Goal: Task Accomplishment & Management: Use online tool/utility

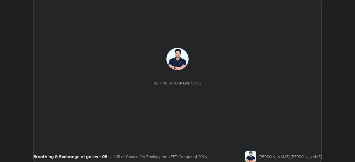
scroll to position [162, 354]
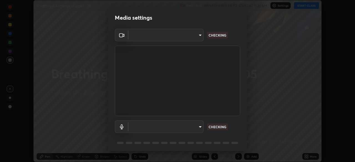
click at [197, 126] on body "Erase all Breathing & Exchange of gases - 05 Recording WAS SCHEDULED TO START A…" at bounding box center [177, 81] width 355 height 162
type input "c08bce05bf8d5aea718a1be68f52da0599af41aa0cc24399225b9d00f0db6711"
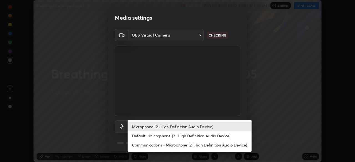
click at [196, 136] on li "Default - Microphone (2- High Definition Audio Device)" at bounding box center [189, 135] width 124 height 9
type input "default"
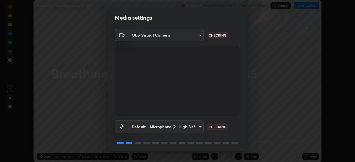
scroll to position [20, 0]
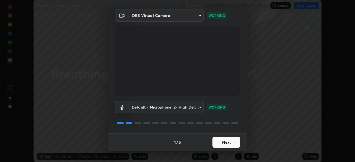
click at [227, 140] on button "Next" at bounding box center [226, 142] width 28 height 11
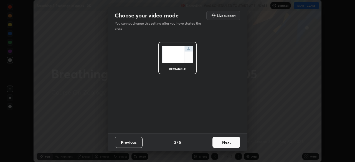
scroll to position [0, 0]
click at [226, 144] on button "Next" at bounding box center [226, 142] width 28 height 11
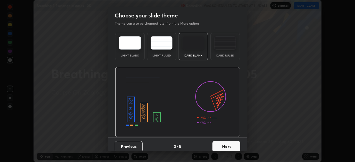
click at [230, 148] on button "Next" at bounding box center [226, 146] width 28 height 11
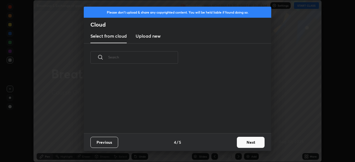
click at [230, 146] on div "Previous 4 / 5 Next" at bounding box center [177, 142] width 187 height 18
click at [237, 143] on button "Next" at bounding box center [251, 142] width 28 height 11
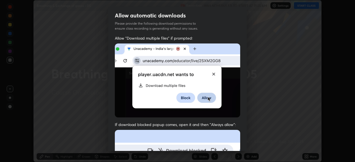
click at [239, 144] on div "Allow "Download multiple files" if prompted: If download blocked popup comes, o…" at bounding box center [177, 151] width 139 height 233
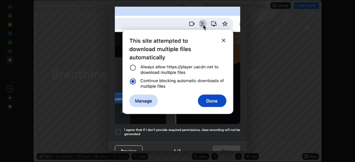
scroll to position [127, 0]
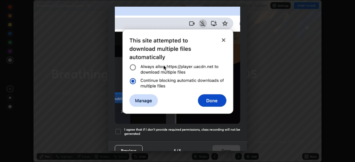
click at [220, 132] on h5 "I agree that if I don't provide required permissions, class recording will not …" at bounding box center [182, 131] width 116 height 9
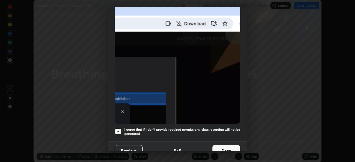
click at [224, 145] on button "Done" at bounding box center [226, 150] width 28 height 11
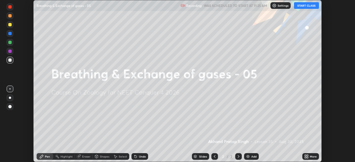
click at [305, 157] on icon at bounding box center [305, 157] width 1 height 1
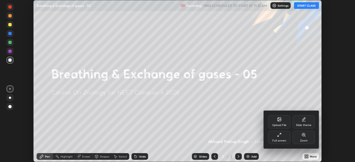
click at [280, 125] on div "Upload File" at bounding box center [279, 125] width 14 height 3
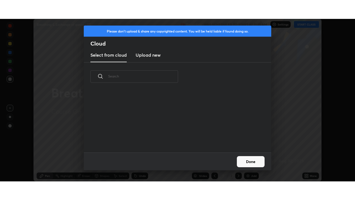
scroll to position [62, 178]
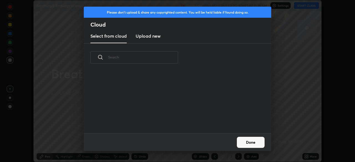
click at [154, 37] on h3 "Upload new" at bounding box center [147, 36] width 25 height 7
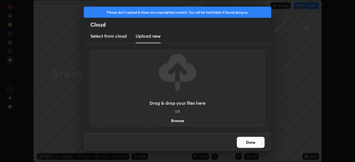
click at [182, 122] on label "Browse" at bounding box center [177, 120] width 25 height 9
click at [165, 122] on input "Browse" at bounding box center [165, 120] width 0 height 9
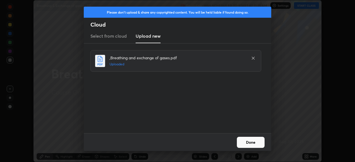
click at [246, 147] on button "Done" at bounding box center [251, 142] width 28 height 11
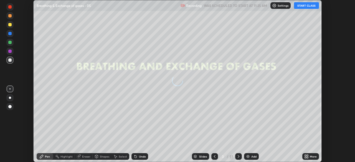
click at [305, 7] on button "START CLASS" at bounding box center [306, 5] width 25 height 7
click at [307, 155] on icon at bounding box center [306, 155] width 1 height 1
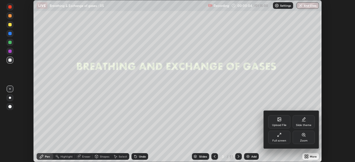
click at [280, 139] on div "Full screen" at bounding box center [279, 137] width 22 height 13
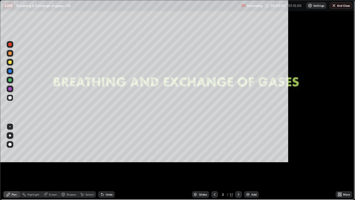
scroll to position [200, 355]
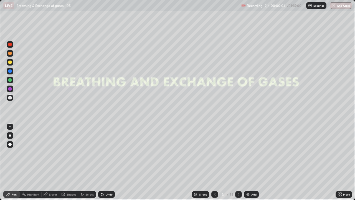
click at [196, 162] on div "Slides" at bounding box center [200, 194] width 17 height 7
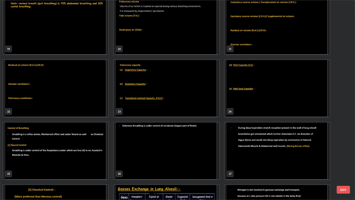
scroll to position [382, 0]
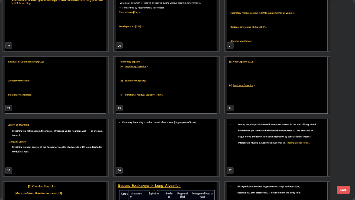
click at [54, 154] on img "grid" at bounding box center [55, 147] width 105 height 57
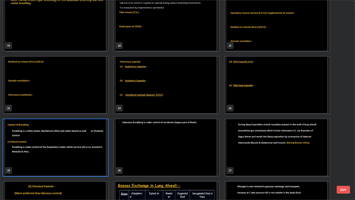
click at [53, 152] on img "grid" at bounding box center [55, 147] width 105 height 57
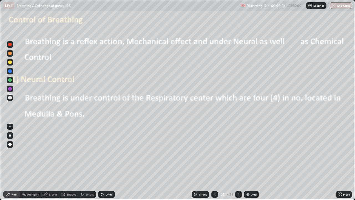
click at [214, 162] on icon at bounding box center [214, 194] width 4 height 4
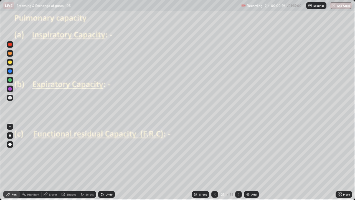
click at [215, 162] on icon at bounding box center [214, 194] width 4 height 4
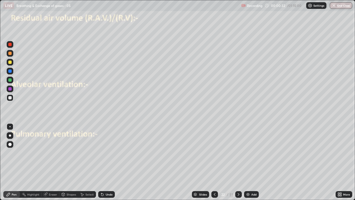
click at [239, 162] on icon at bounding box center [238, 194] width 4 height 4
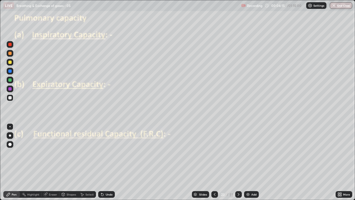
click at [11, 97] on div at bounding box center [9, 97] width 3 height 3
click at [10, 70] on div at bounding box center [9, 70] width 3 height 3
click at [11, 97] on div at bounding box center [9, 97] width 3 height 3
click at [11, 80] on div at bounding box center [9, 79] width 3 height 3
click at [104, 162] on div "Undo" at bounding box center [106, 194] width 17 height 7
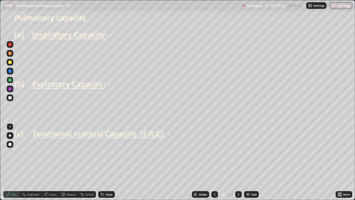
click at [104, 162] on div "Undo" at bounding box center [106, 194] width 17 height 7
click at [105, 162] on div "Undo" at bounding box center [106, 194] width 17 height 7
click at [104, 162] on div "Undo" at bounding box center [106, 194] width 17 height 7
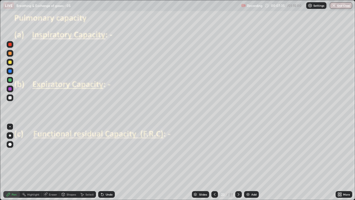
click at [106, 162] on div "Undo" at bounding box center [109, 194] width 7 height 3
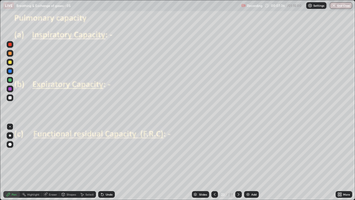
click at [106, 162] on div "Undo" at bounding box center [106, 194] width 17 height 7
click at [103, 162] on icon at bounding box center [102, 194] width 4 height 4
click at [11, 98] on div at bounding box center [9, 97] width 3 height 3
click at [10, 88] on div at bounding box center [9, 88] width 3 height 3
click at [236, 162] on icon at bounding box center [238, 194] width 4 height 4
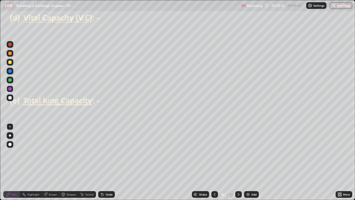
click at [11, 98] on div at bounding box center [9, 97] width 3 height 3
click at [11, 46] on div at bounding box center [9, 44] width 3 height 3
click at [10, 98] on div at bounding box center [9, 97] width 3 height 3
click at [11, 62] on div at bounding box center [9, 61] width 3 height 3
click at [11, 71] on div at bounding box center [9, 70] width 3 height 3
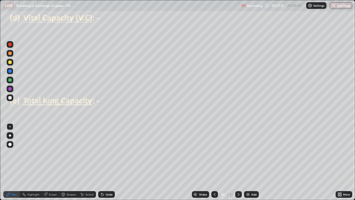
click at [108, 162] on div "Undo" at bounding box center [106, 194] width 17 height 7
click at [106, 162] on div "Undo" at bounding box center [109, 194] width 7 height 3
click at [108, 162] on div "Undo" at bounding box center [109, 194] width 7 height 3
click at [107, 162] on div "Undo" at bounding box center [106, 194] width 17 height 7
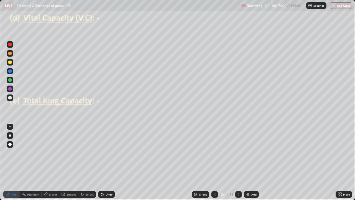
click at [106, 162] on div "Undo" at bounding box center [109, 194] width 7 height 3
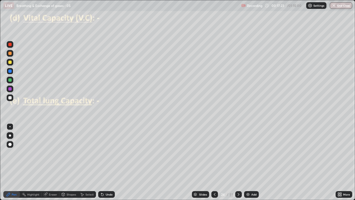
click at [107, 162] on div "Undo" at bounding box center [109, 194] width 7 height 3
click at [108, 162] on div "Undo" at bounding box center [109, 194] width 7 height 3
click at [10, 98] on div at bounding box center [9, 97] width 3 height 3
click at [10, 89] on div at bounding box center [9, 88] width 3 height 3
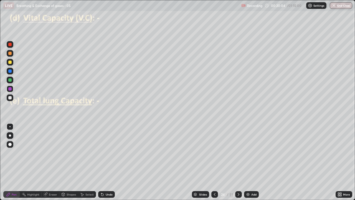
click at [10, 80] on div at bounding box center [9, 79] width 3 height 3
click at [101, 162] on icon at bounding box center [102, 194] width 2 height 2
click at [11, 73] on div at bounding box center [10, 71] width 7 height 7
click at [247, 162] on img at bounding box center [248, 194] width 4 height 4
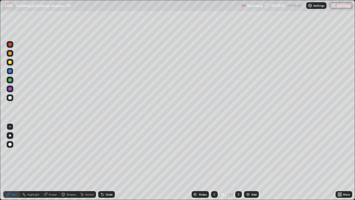
click at [10, 144] on div at bounding box center [9, 143] width 3 height 3
click at [11, 45] on div at bounding box center [10, 44] width 7 height 7
click at [108, 162] on div "Undo" at bounding box center [109, 194] width 7 height 3
click at [11, 89] on div at bounding box center [9, 88] width 3 height 3
click at [68, 162] on div "Shapes" at bounding box center [71, 194] width 9 height 3
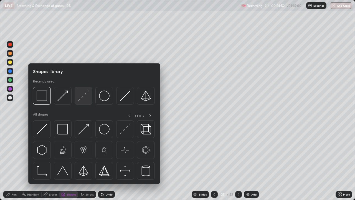
click at [83, 98] on img at bounding box center [83, 95] width 11 height 11
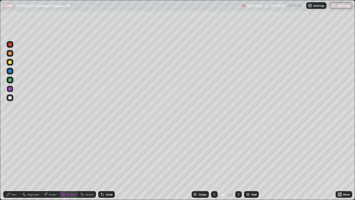
click at [11, 98] on div at bounding box center [9, 97] width 3 height 3
click at [12, 162] on div "Pen" at bounding box center [14, 194] width 5 height 3
click at [10, 63] on div at bounding box center [9, 61] width 3 height 3
click at [10, 135] on div at bounding box center [10, 135] width 2 height 2
click at [11, 98] on div at bounding box center [9, 97] width 3 height 3
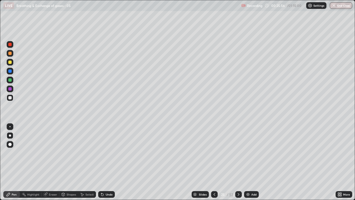
click at [10, 126] on div at bounding box center [9, 126] width 1 height 1
click at [11, 89] on div at bounding box center [9, 88] width 3 height 3
click at [9, 80] on div at bounding box center [9, 79] width 3 height 3
click at [12, 98] on div at bounding box center [10, 97] width 7 height 7
click at [10, 126] on div at bounding box center [9, 126] width 1 height 1
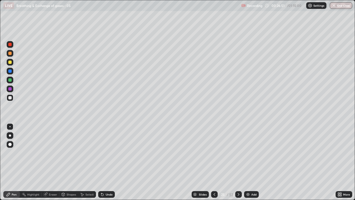
click at [10, 135] on div at bounding box center [10, 135] width 2 height 2
click at [11, 54] on div at bounding box center [9, 53] width 3 height 3
click at [238, 162] on icon at bounding box center [238, 194] width 4 height 4
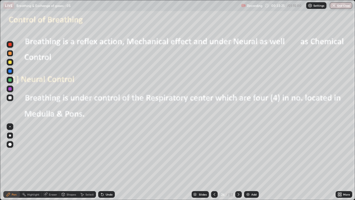
click at [11, 145] on div at bounding box center [10, 144] width 7 height 7
click at [11, 45] on div at bounding box center [9, 44] width 3 height 3
click at [12, 98] on div at bounding box center [10, 97] width 7 height 7
click at [10, 126] on div at bounding box center [9, 126] width 1 height 1
click at [10, 53] on div at bounding box center [9, 53] width 3 height 3
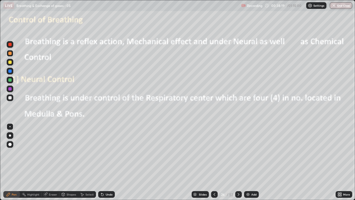
click at [11, 79] on div at bounding box center [9, 79] width 3 height 3
click at [9, 142] on div at bounding box center [10, 144] width 7 height 7
click at [10, 89] on div at bounding box center [9, 88] width 3 height 3
click at [11, 82] on div at bounding box center [10, 79] width 7 height 7
click at [10, 126] on div at bounding box center [9, 126] width 1 height 1
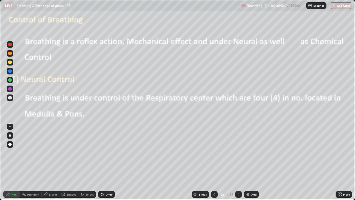
click at [10, 72] on div at bounding box center [9, 70] width 3 height 3
click at [248, 162] on img at bounding box center [248, 194] width 4 height 4
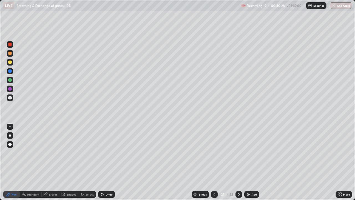
click at [11, 54] on div at bounding box center [9, 53] width 3 height 3
click at [10, 126] on div at bounding box center [9, 126] width 1 height 1
click at [10, 80] on div at bounding box center [9, 79] width 3 height 3
click at [10, 71] on div at bounding box center [9, 70] width 3 height 3
click at [110, 162] on div "Undo" at bounding box center [109, 194] width 7 height 3
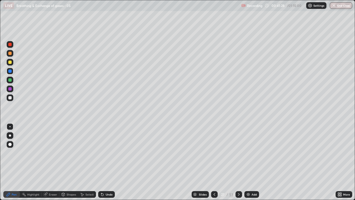
click at [109, 162] on div "Undo" at bounding box center [109, 194] width 7 height 3
click at [10, 81] on div at bounding box center [9, 79] width 3 height 3
click at [10, 135] on div at bounding box center [10, 135] width 2 height 2
click at [10, 89] on div at bounding box center [9, 88] width 3 height 3
click at [10, 126] on div at bounding box center [9, 126] width 1 height 1
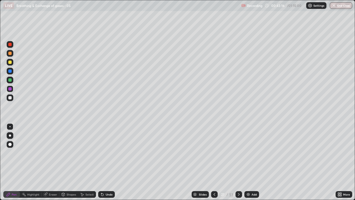
click at [12, 97] on div at bounding box center [10, 97] width 7 height 7
click at [13, 137] on div at bounding box center [10, 135] width 7 height 7
click at [12, 90] on div at bounding box center [10, 88] width 7 height 7
click at [12, 98] on div at bounding box center [10, 97] width 7 height 7
click at [10, 62] on div at bounding box center [9, 61] width 3 height 3
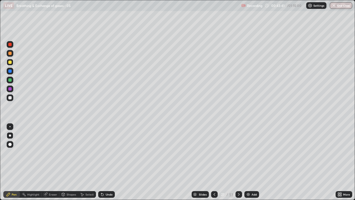
click at [10, 126] on div at bounding box center [9, 126] width 1 height 1
click at [10, 80] on div at bounding box center [9, 79] width 3 height 3
click at [10, 126] on div at bounding box center [9, 126] width 1 height 1
click at [106, 162] on div "Undo" at bounding box center [109, 194] width 7 height 3
click at [11, 45] on div at bounding box center [9, 44] width 3 height 3
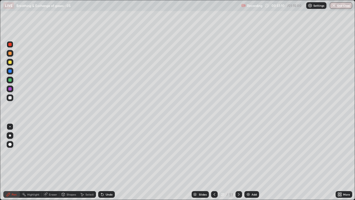
click at [10, 53] on div at bounding box center [9, 53] width 3 height 3
click at [10, 71] on div at bounding box center [9, 70] width 3 height 3
click at [11, 80] on div at bounding box center [9, 79] width 3 height 3
click at [10, 98] on div at bounding box center [9, 97] width 3 height 3
click at [101, 162] on icon at bounding box center [102, 194] width 2 height 2
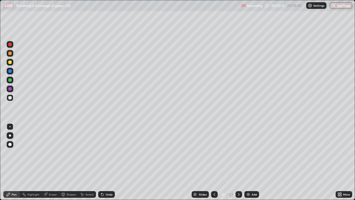
click at [102, 162] on icon at bounding box center [102, 194] width 4 height 4
click at [101, 162] on icon at bounding box center [102, 194] width 2 height 2
click at [100, 162] on div "Undo" at bounding box center [106, 194] width 17 height 7
click at [10, 89] on div at bounding box center [9, 88] width 3 height 3
click at [11, 81] on div at bounding box center [9, 79] width 3 height 3
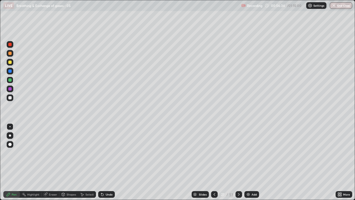
click at [214, 162] on div at bounding box center [214, 193] width 7 height 11
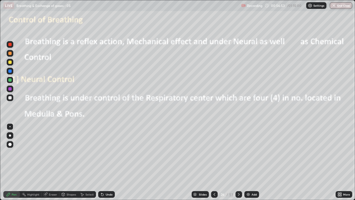
click at [8, 71] on div at bounding box center [9, 70] width 3 height 3
click at [10, 144] on div at bounding box center [9, 143] width 3 height 3
click at [9, 61] on div at bounding box center [9, 61] width 3 height 3
click at [11, 81] on div at bounding box center [9, 79] width 3 height 3
click at [10, 126] on div at bounding box center [9, 126] width 1 height 1
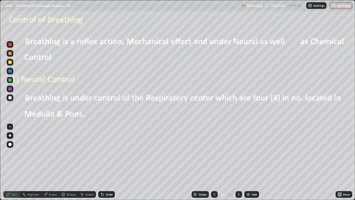
click at [12, 135] on div at bounding box center [10, 135] width 7 height 7
click at [236, 162] on div at bounding box center [238, 194] width 7 height 7
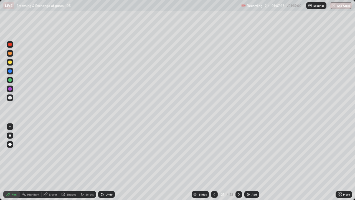
click at [335, 6] on img "button" at bounding box center [333, 5] width 4 height 4
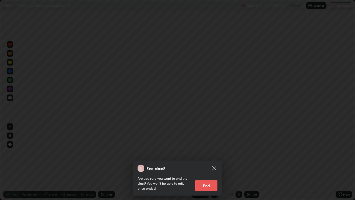
click at [208, 162] on button "End" at bounding box center [206, 185] width 22 height 11
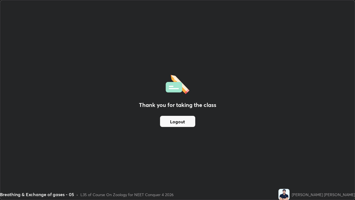
click at [183, 118] on button "Logout" at bounding box center [177, 121] width 35 height 11
